Goal: Information Seeking & Learning: Find specific page/section

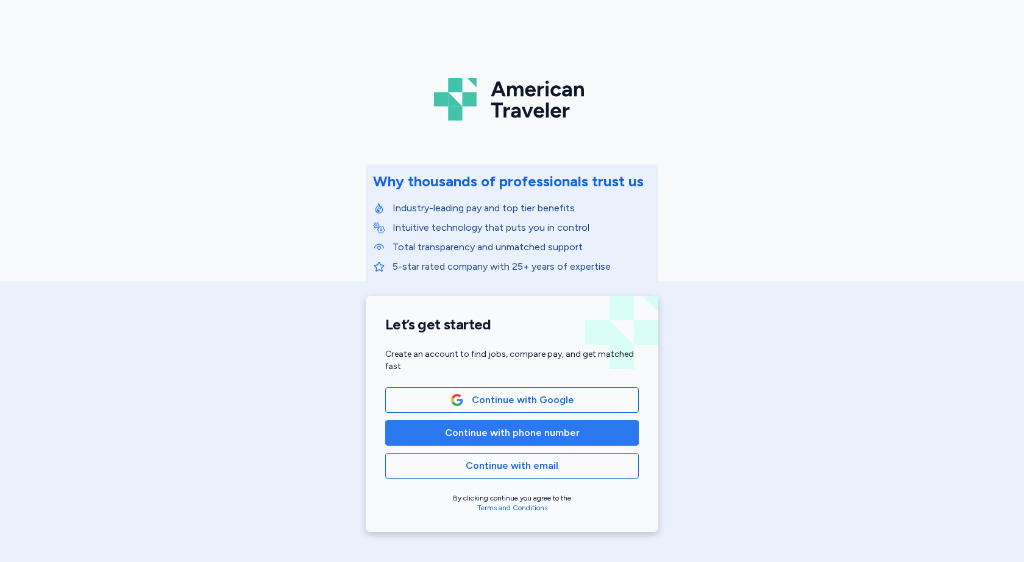
click at [558, 438] on span "Continue with phone number" at bounding box center [512, 433] width 135 height 15
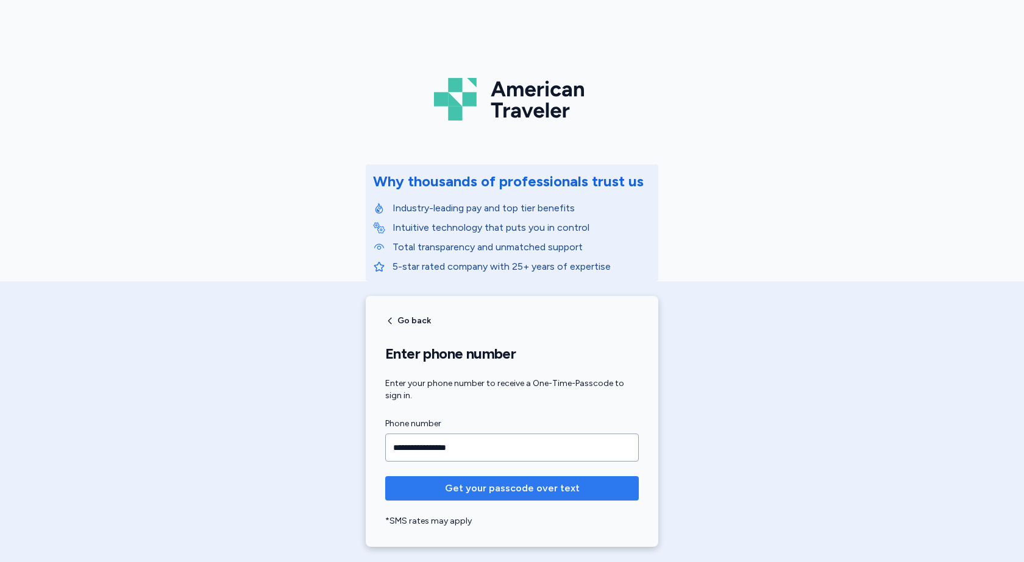
type input "**********"
click at [600, 480] on button "Get your passcode over text" at bounding box center [511, 488] width 253 height 24
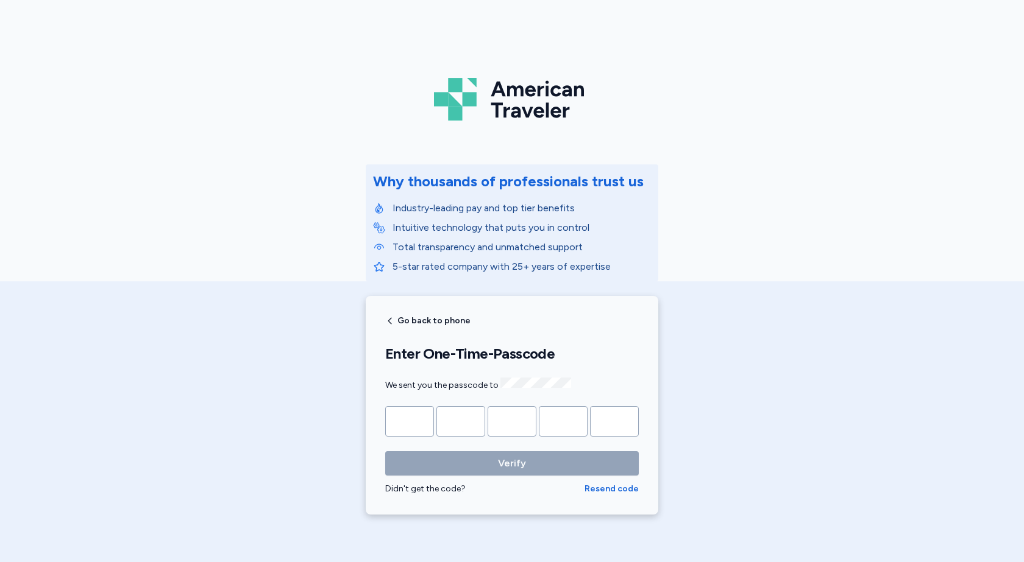
type input "*"
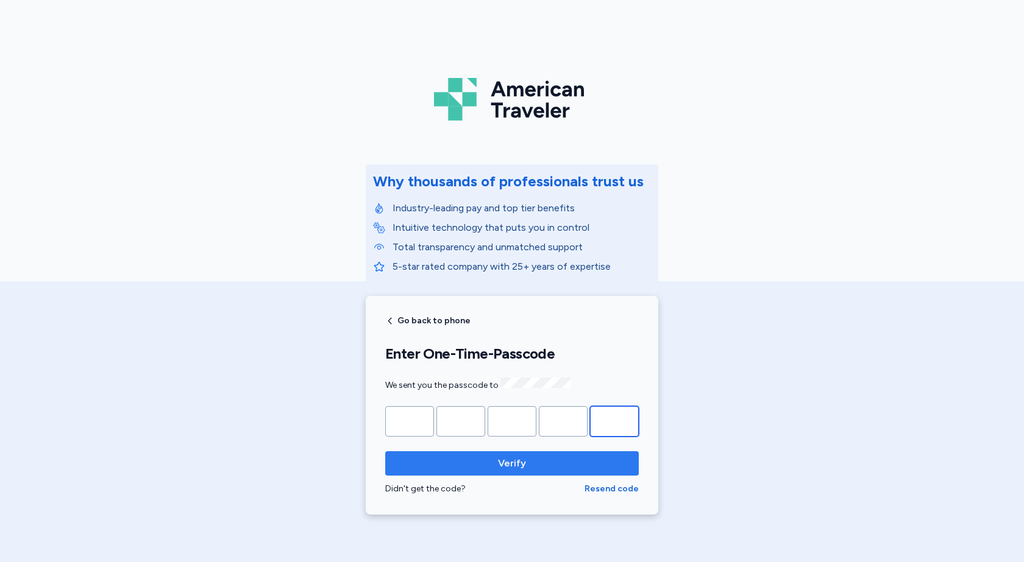
type input "*"
click at [537, 460] on span "Verify" at bounding box center [512, 463] width 234 height 15
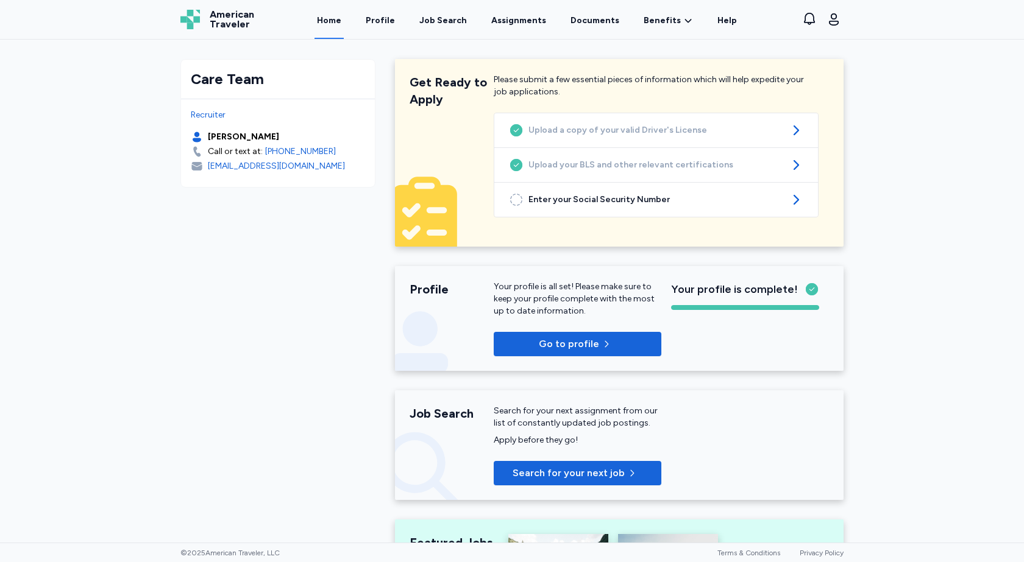
click at [923, 334] on div "Care Team Recruiter Kristin Zandee Call or text at: +1 (561) 210 6401 kzandee@a…" at bounding box center [512, 291] width 1024 height 503
click at [606, 472] on span "Search for your next job" at bounding box center [568, 473] width 112 height 15
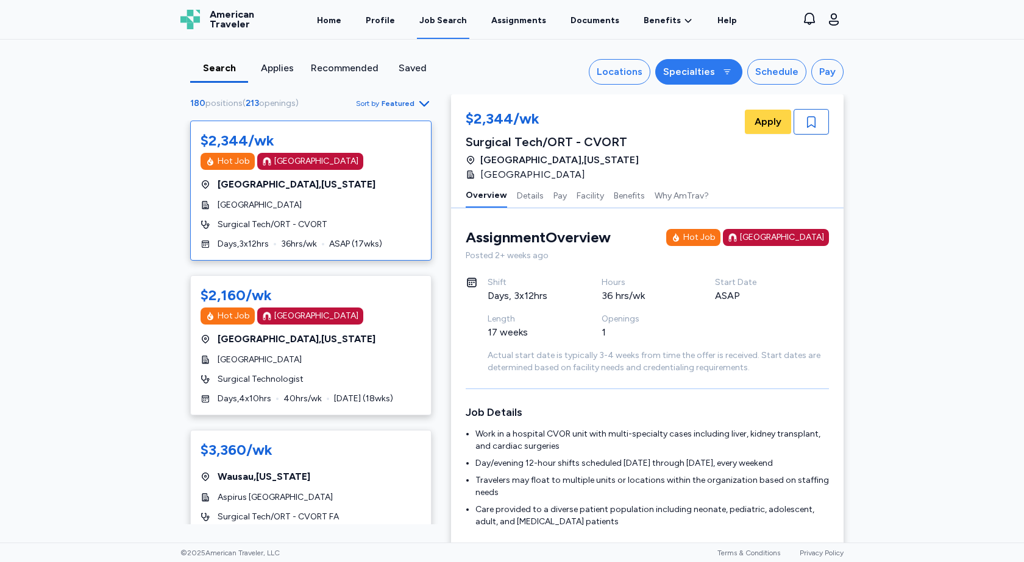
click at [725, 77] on div at bounding box center [727, 72] width 15 height 15
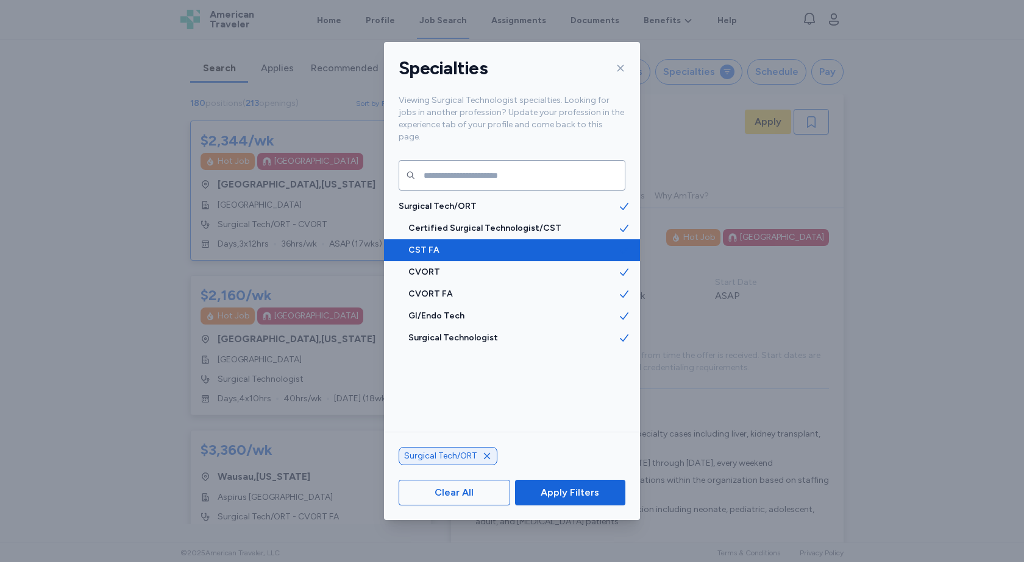
click at [618, 244] on icon at bounding box center [624, 250] width 12 height 12
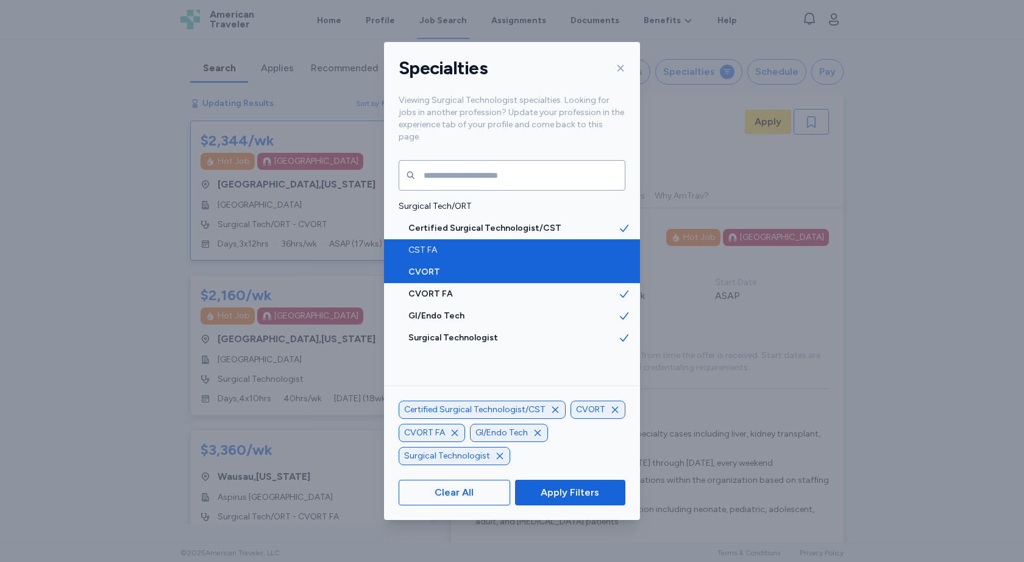
click at [618, 266] on icon at bounding box center [624, 272] width 12 height 12
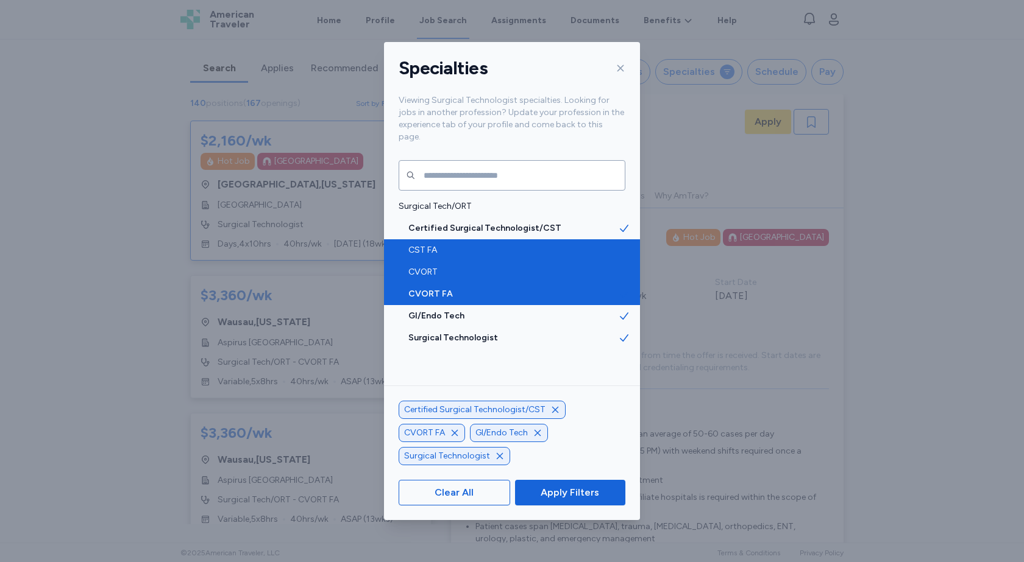
scroll to position [1, 0]
click at [620, 291] on icon at bounding box center [624, 294] width 9 height 7
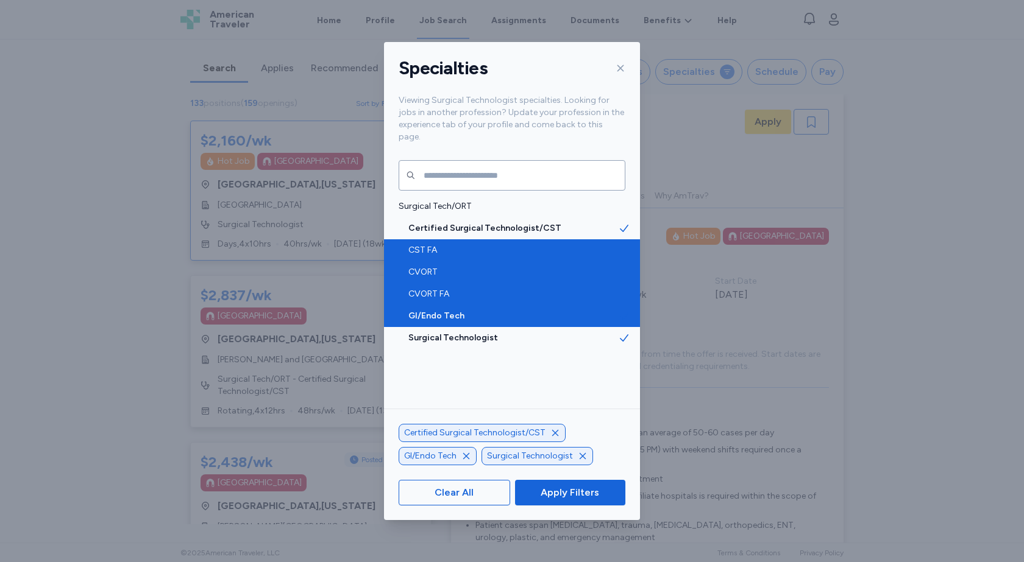
click at [618, 310] on icon at bounding box center [624, 316] width 12 height 12
click at [597, 498] on span "Apply Filters" at bounding box center [569, 493] width 58 height 15
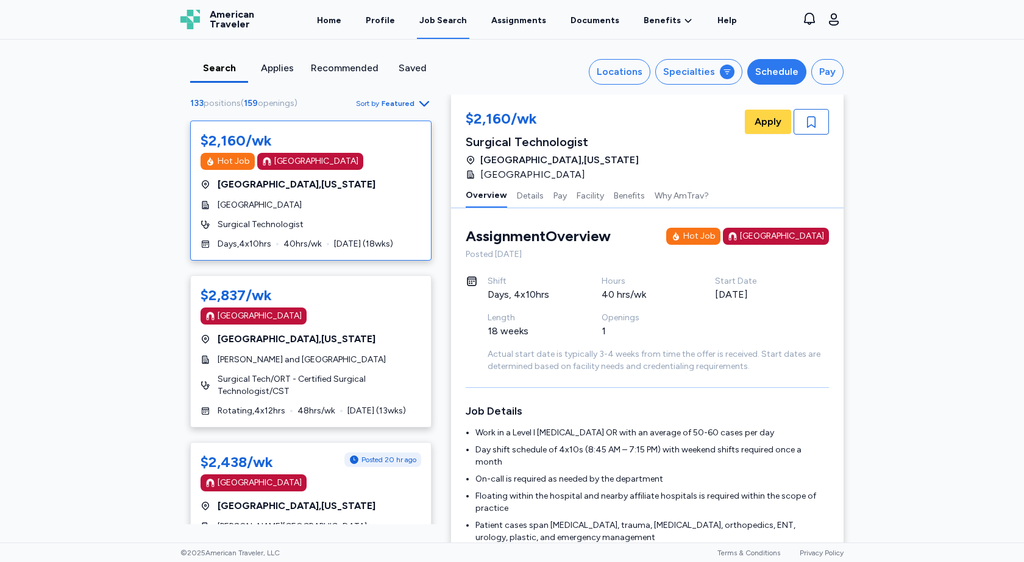
click at [767, 75] on div "Schedule" at bounding box center [776, 72] width 43 height 15
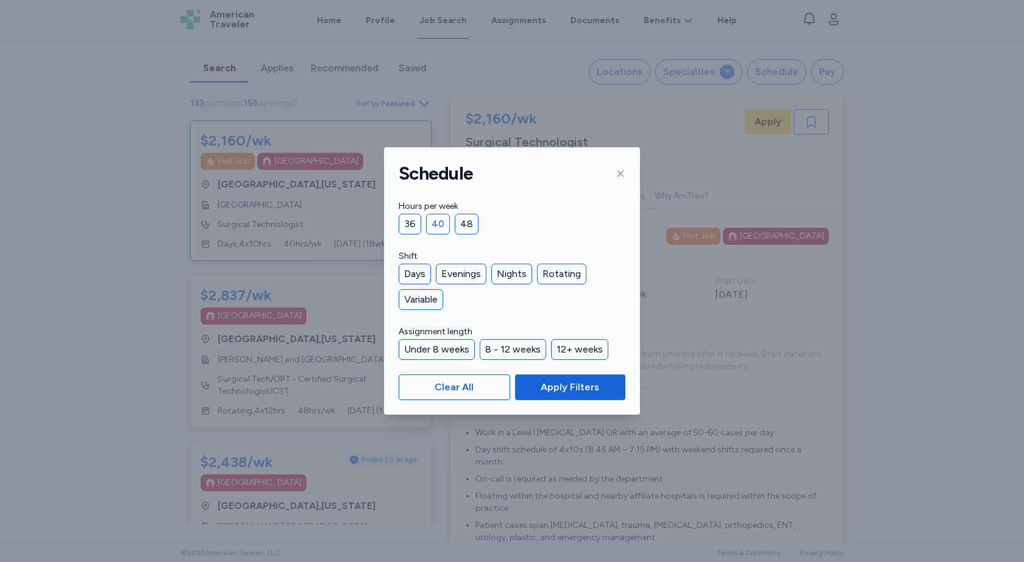
click at [433, 221] on div "40" at bounding box center [438, 224] width 24 height 21
click at [418, 274] on div "Days" at bounding box center [414, 274] width 32 height 21
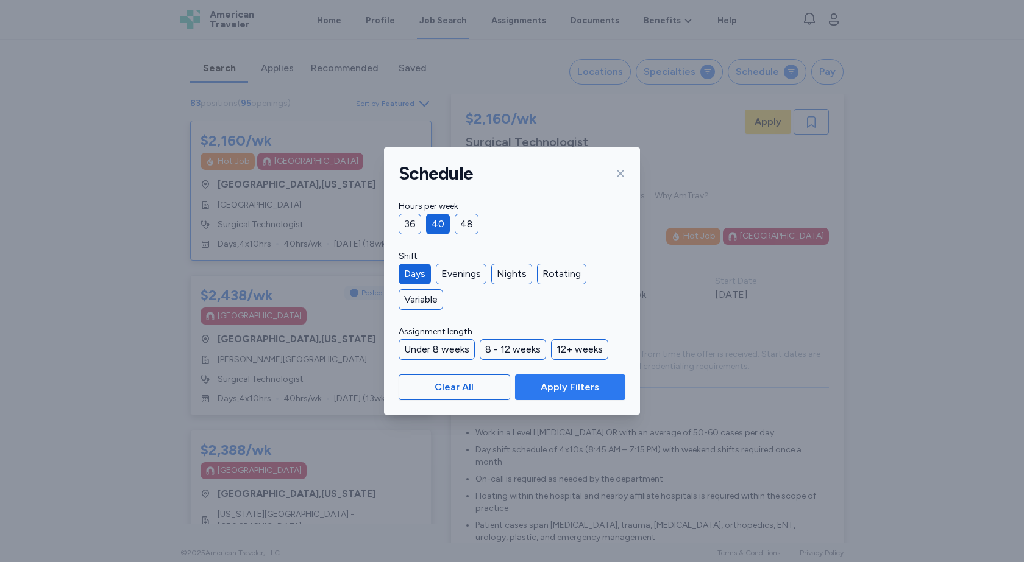
click at [564, 390] on span "Apply Filters" at bounding box center [569, 387] width 58 height 15
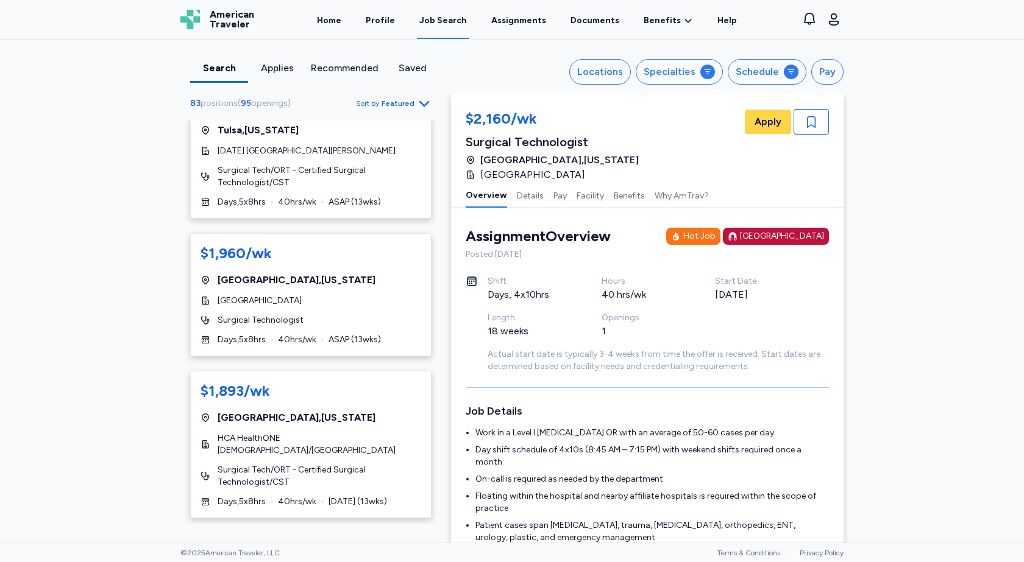
scroll to position [2986, 0]
click at [319, 410] on div "Denver , Colorado" at bounding box center [310, 417] width 221 height 15
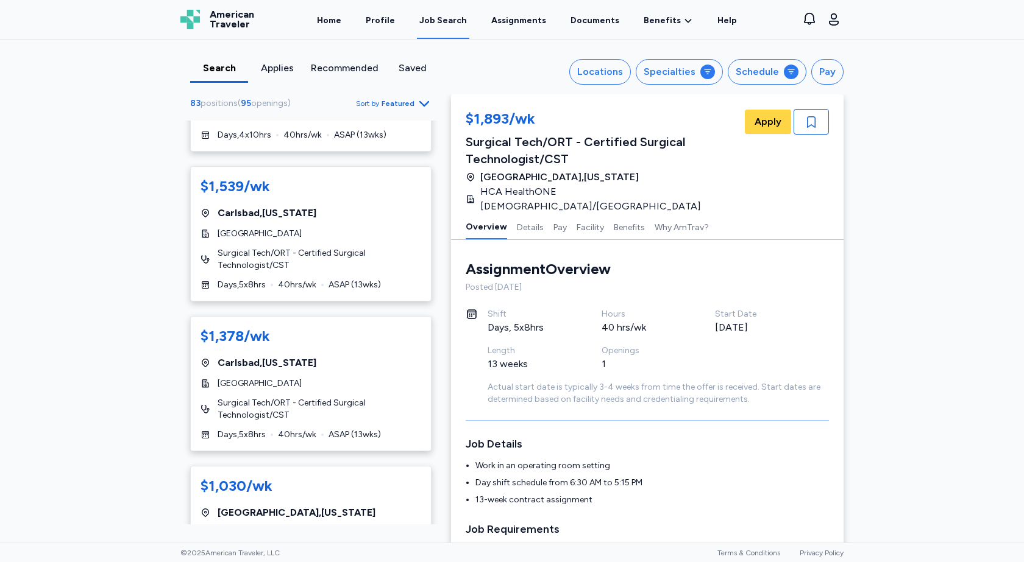
scroll to position [5667, 0]
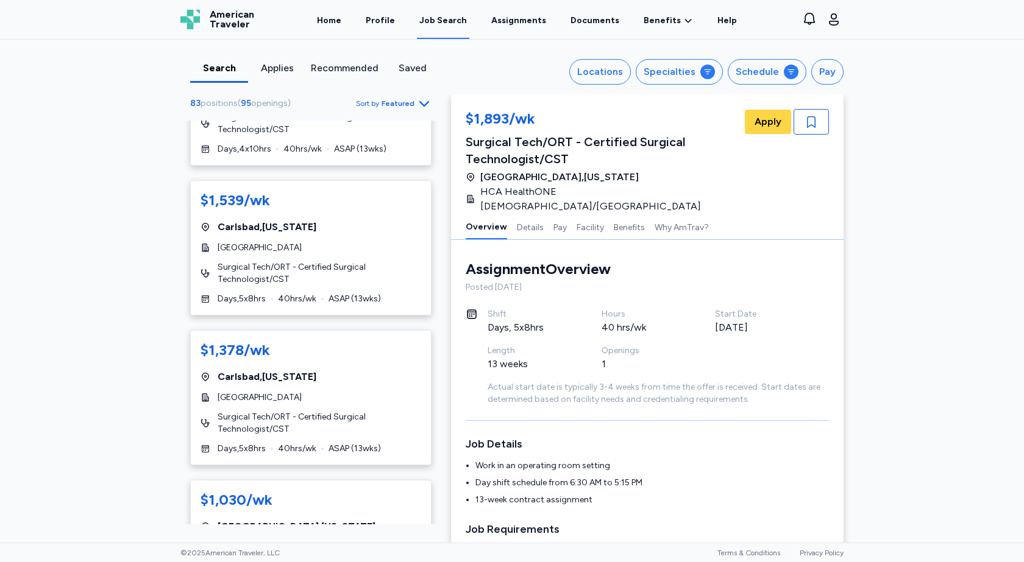
click at [893, 269] on div "Search Applies Recommended Saved Locations Specialties Schedule Pay 83 position…" at bounding box center [512, 291] width 1024 height 503
click at [834, 21] on icon "button" at bounding box center [834, 19] width 10 height 12
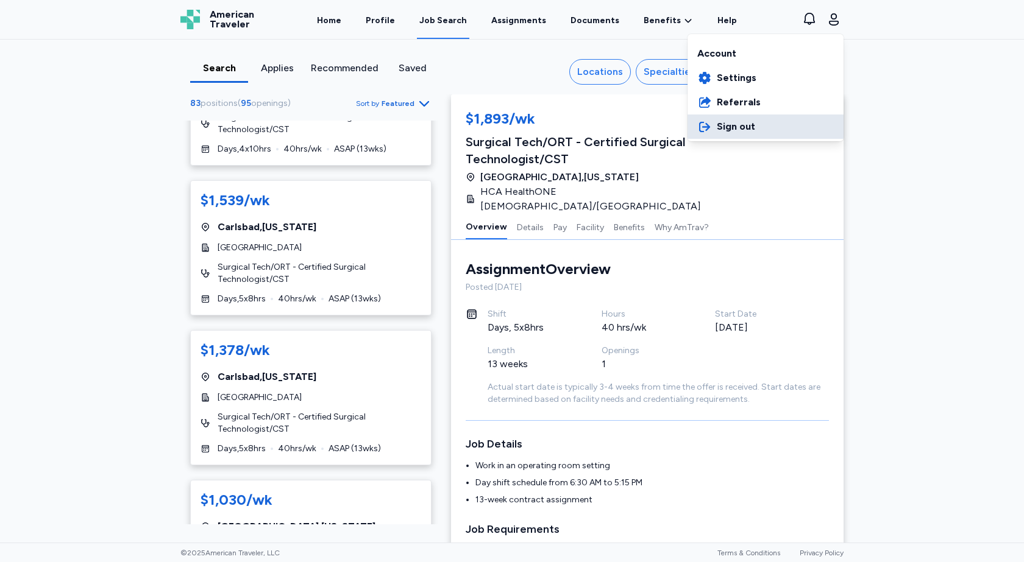
click at [734, 129] on span "Sign out" at bounding box center [736, 126] width 38 height 15
